Goal: Task Accomplishment & Management: Manage account settings

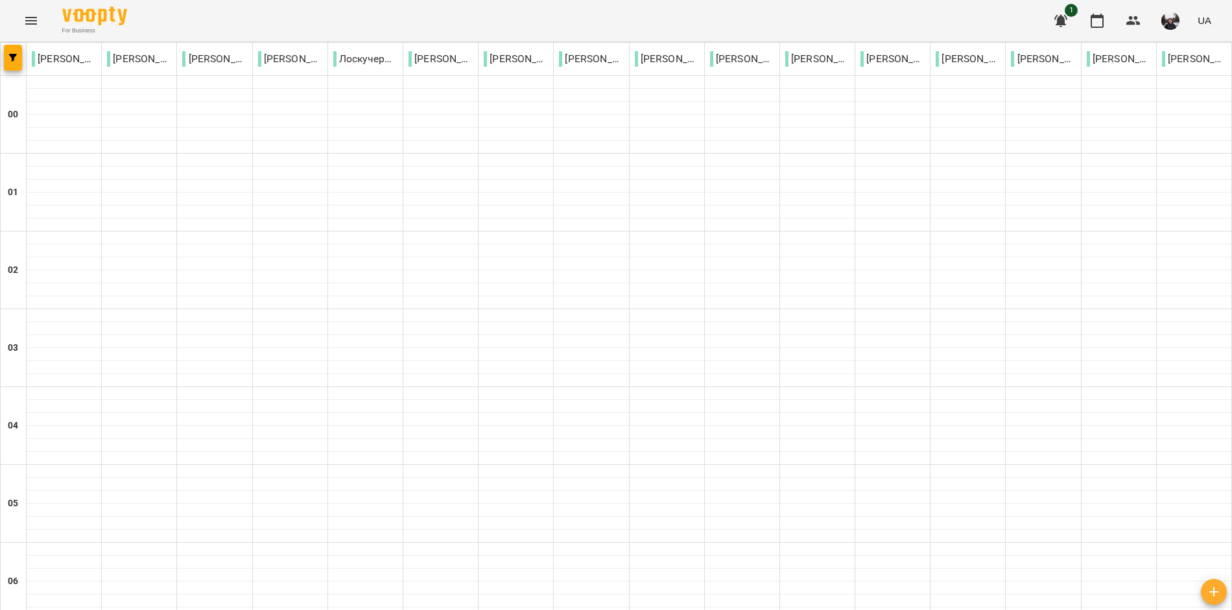
scroll to position [1419, 0]
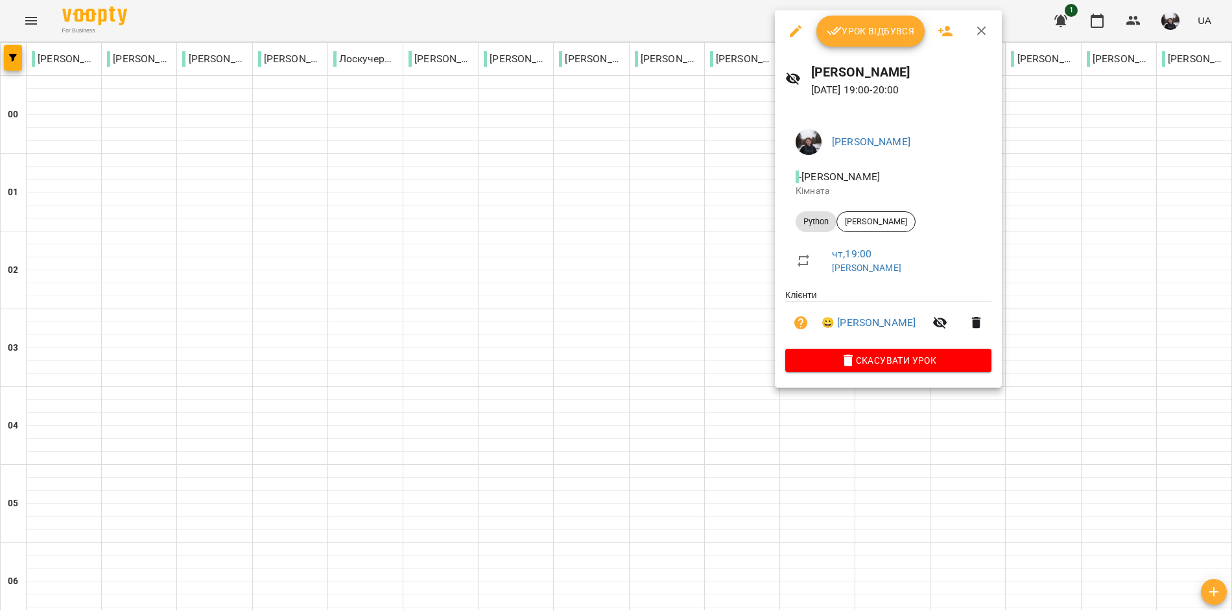
click at [867, 47] on div "Урок відбувся" at bounding box center [888, 30] width 227 height 41
click at [869, 33] on span "Урок відбувся" at bounding box center [871, 31] width 88 height 16
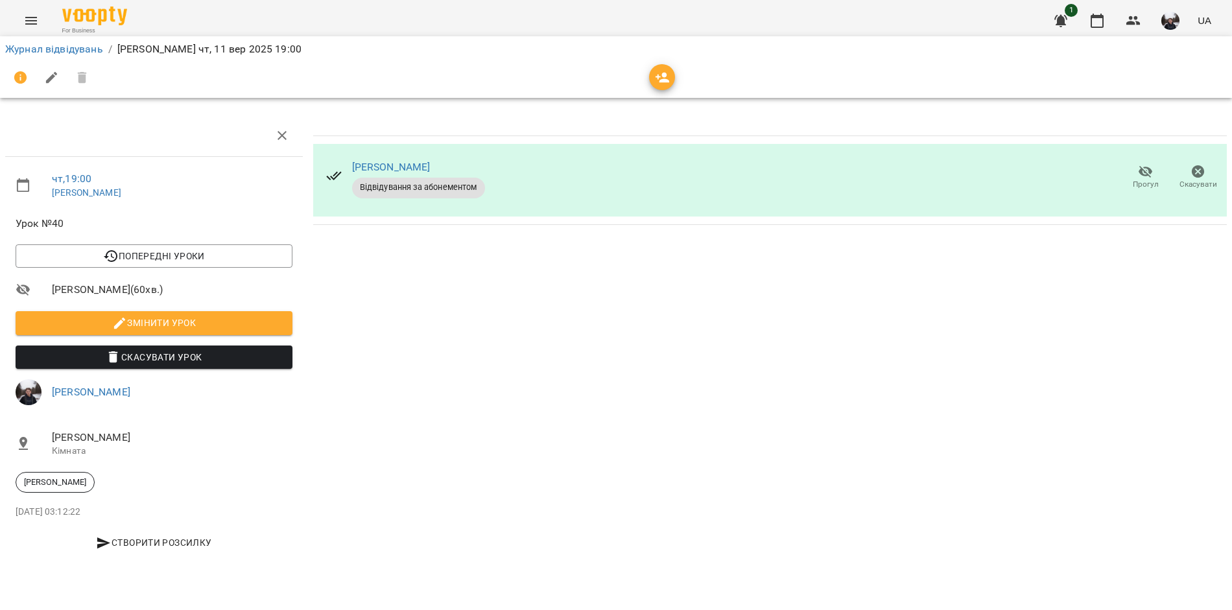
click at [655, 79] on span "button" at bounding box center [662, 78] width 26 height 16
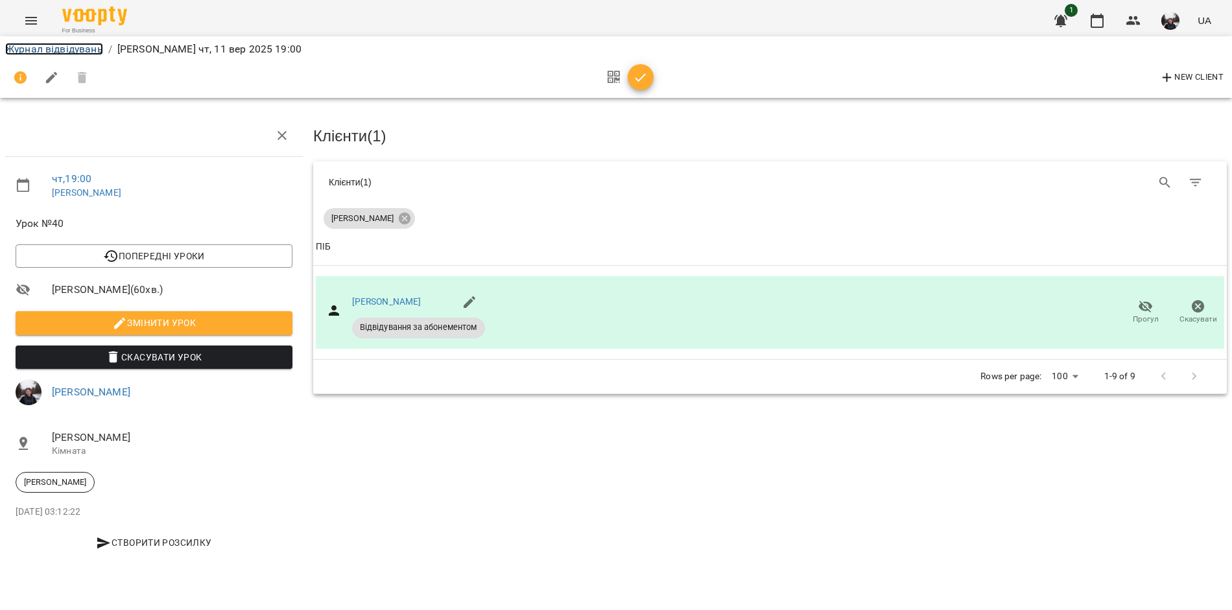
click at [67, 51] on link "Журнал відвідувань" at bounding box center [54, 49] width 98 height 12
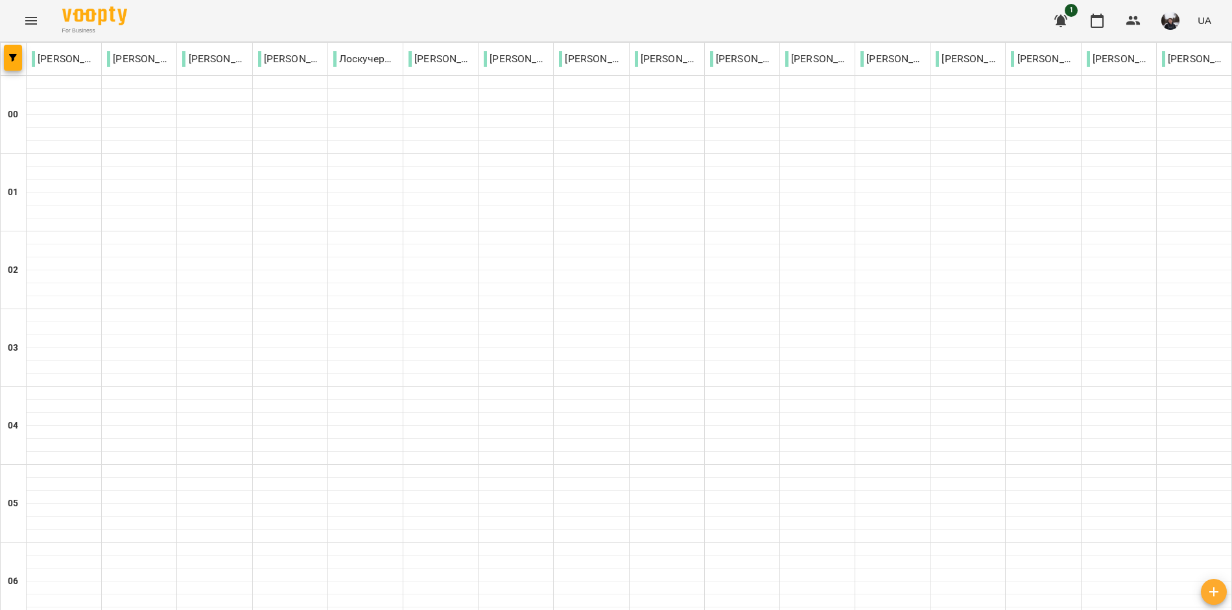
scroll to position [1419, 0]
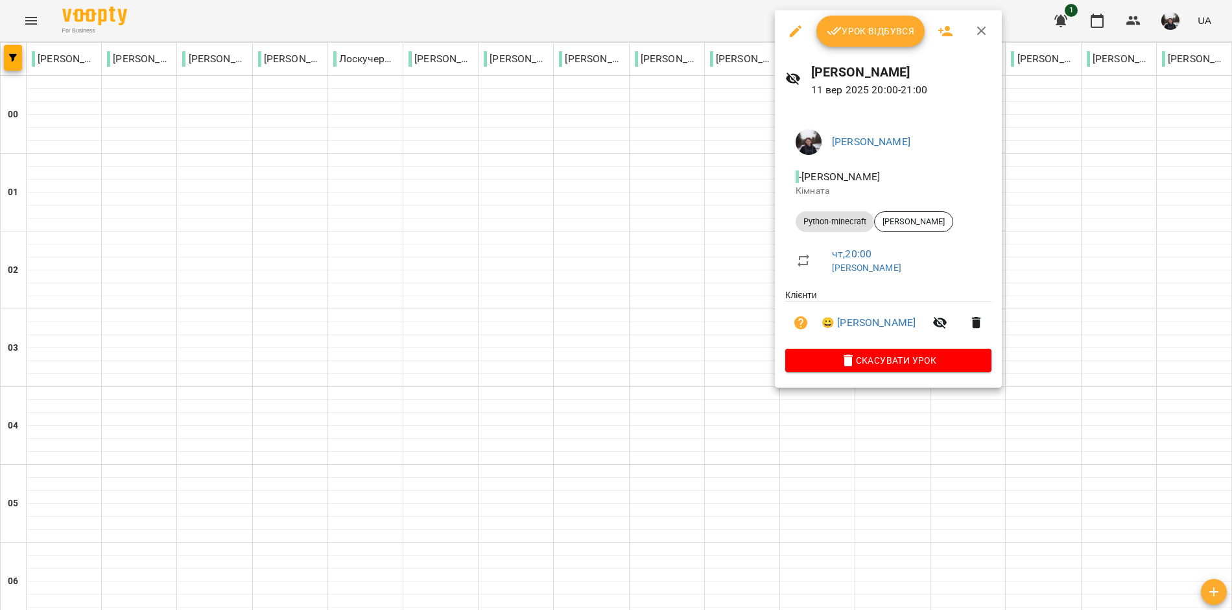
click at [855, 36] on span "Урок відбувся" at bounding box center [871, 31] width 88 height 16
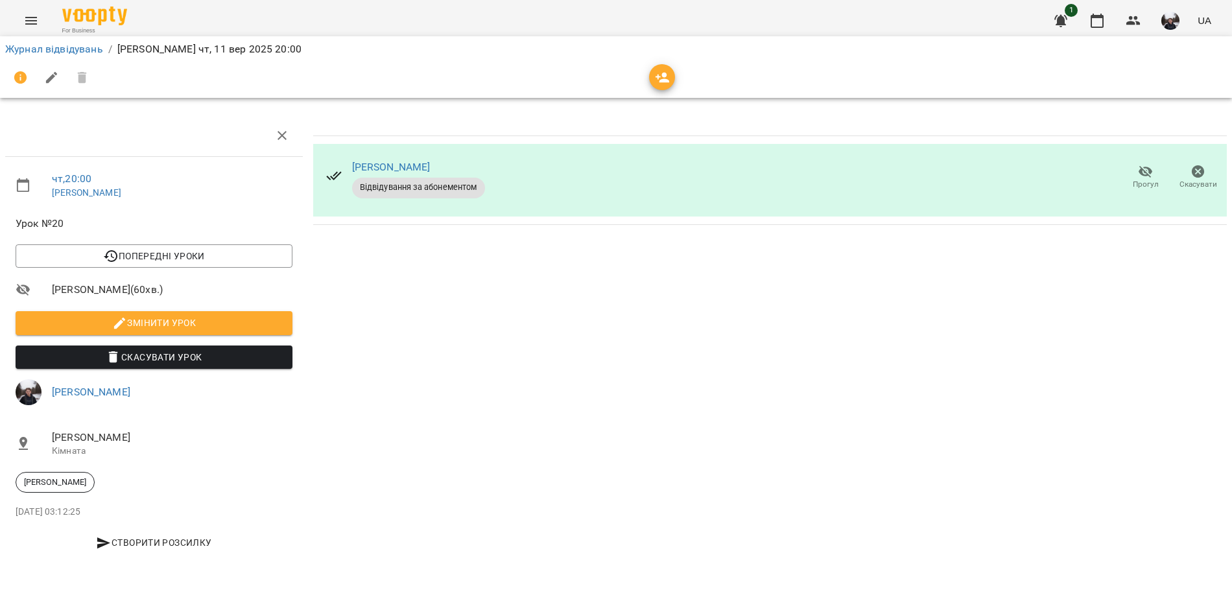
click at [657, 75] on icon "button" at bounding box center [663, 78] width 16 height 16
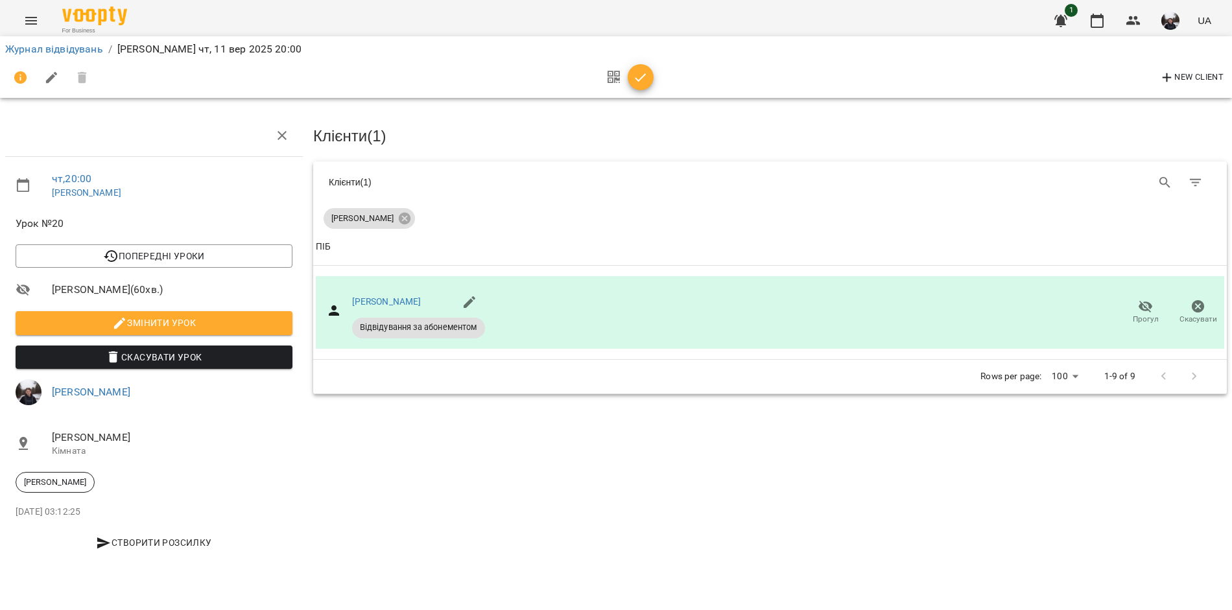
click at [73, 42] on li "Журнал відвідувань" at bounding box center [54, 49] width 98 height 16
click at [638, 77] on icon "button" at bounding box center [641, 78] width 16 height 16
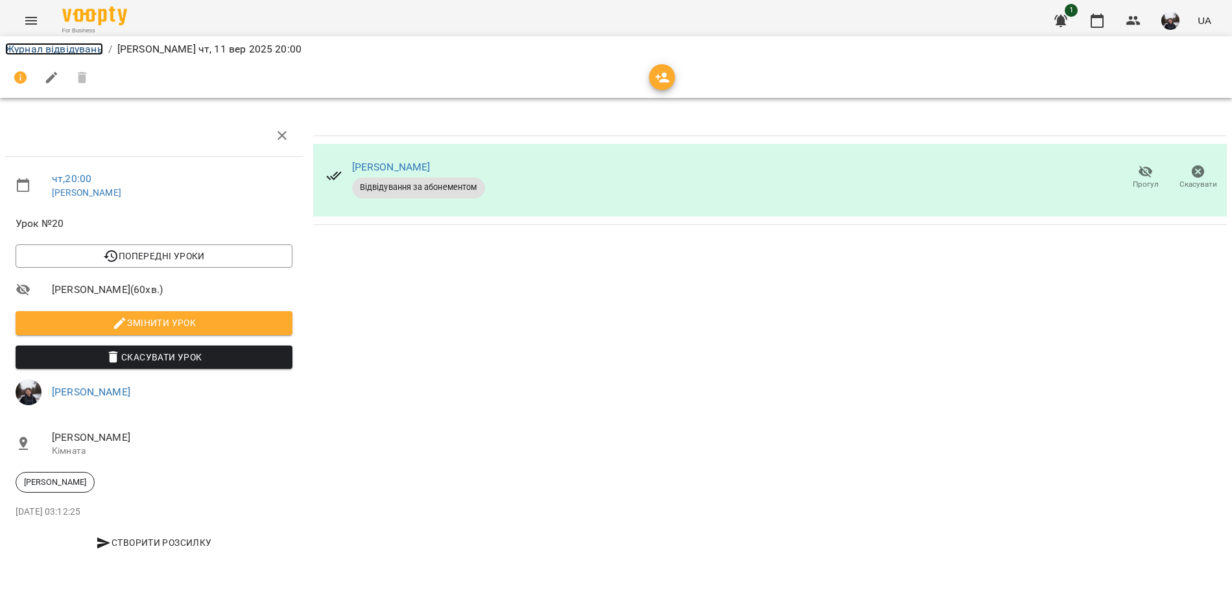
click at [88, 45] on link "Журнал відвідувань" at bounding box center [54, 49] width 98 height 12
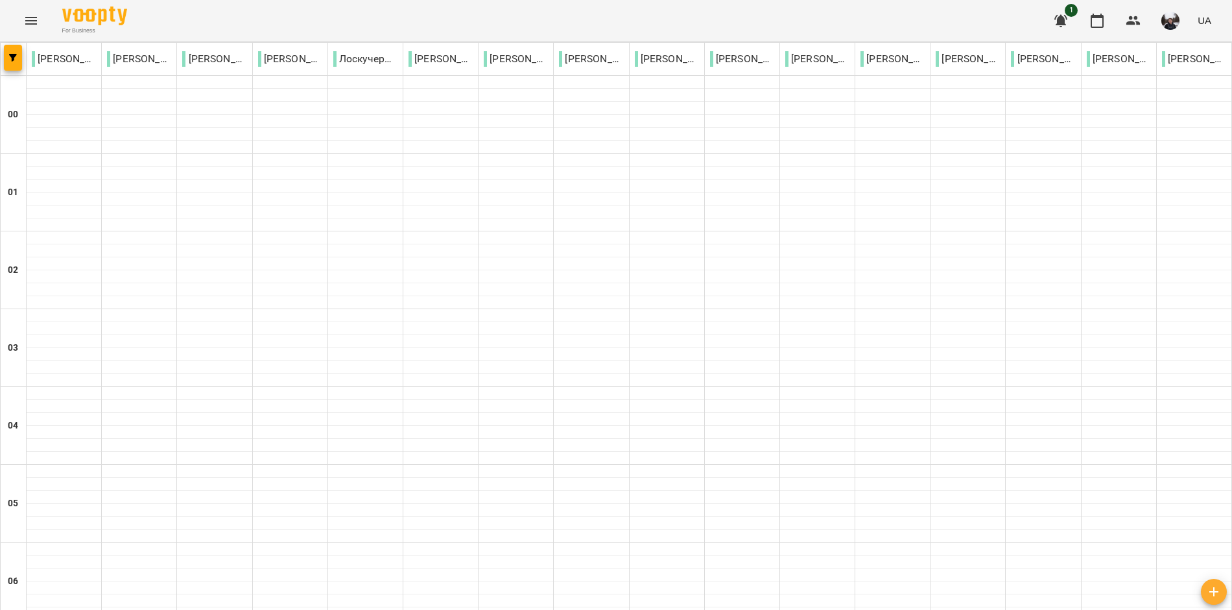
scroll to position [1419, 0]
drag, startPoint x: 209, startPoint y: 552, endPoint x: 197, endPoint y: 553, distance: 12.3
drag, startPoint x: 197, startPoint y: 553, endPoint x: 150, endPoint y: 543, distance: 47.8
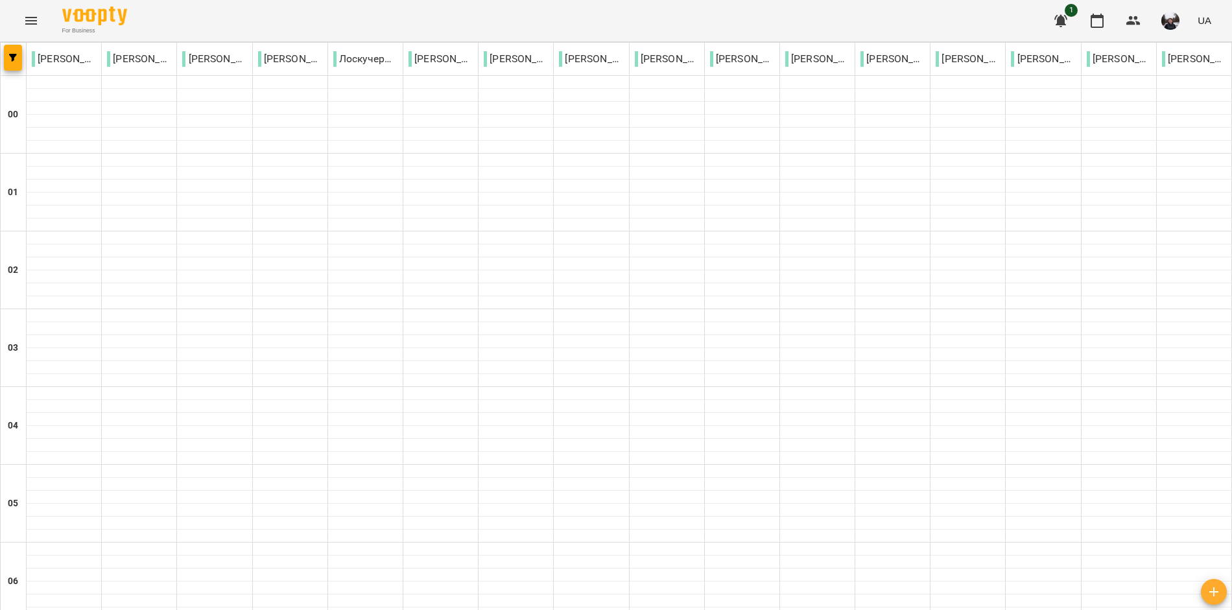
type input "**********"
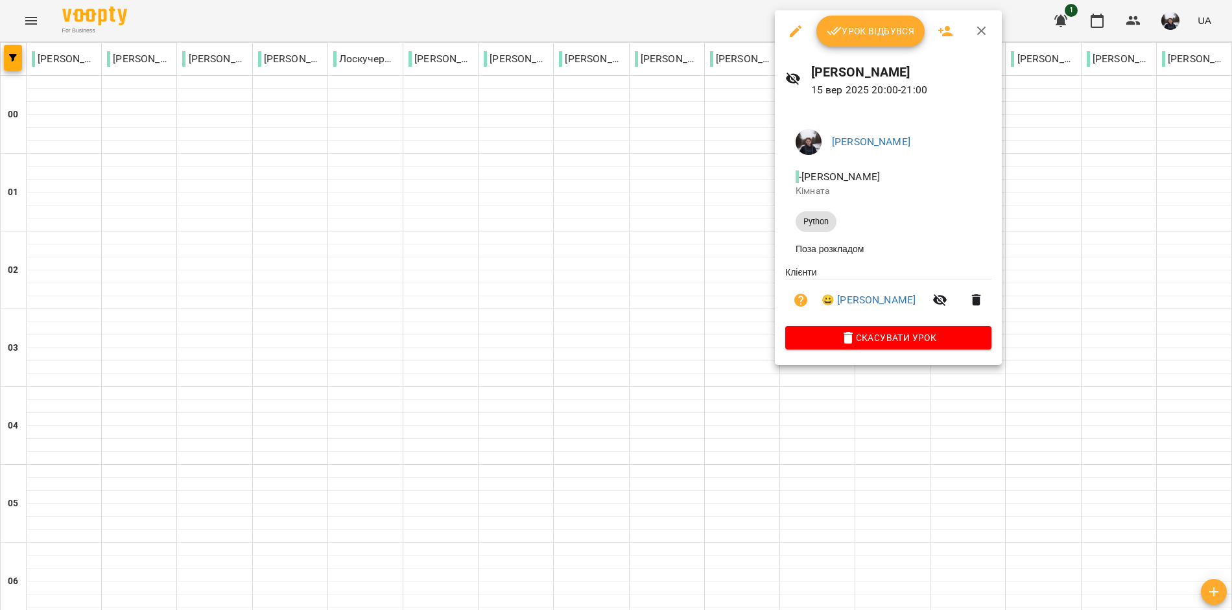
drag, startPoint x: 553, startPoint y: 312, endPoint x: 544, endPoint y: 325, distance: 16.4
click at [552, 313] on div at bounding box center [616, 305] width 1232 height 610
